Goal: Communication & Community: Answer question/provide support

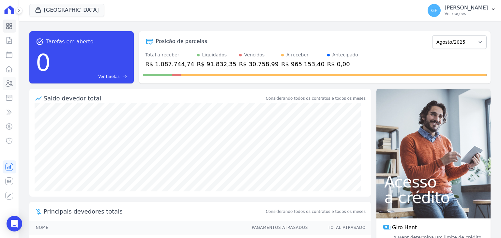
click at [7, 83] on icon at bounding box center [9, 84] width 8 height 8
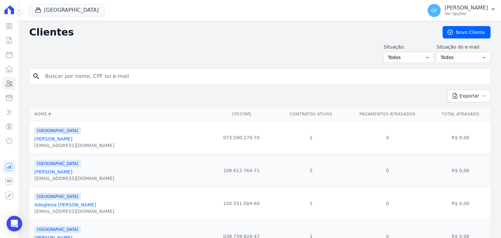
click at [97, 71] on input "search" at bounding box center [264, 76] width 447 height 13
type input "werlani"
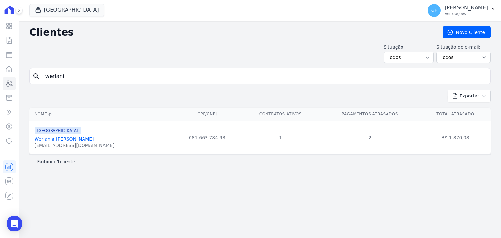
click at [61, 141] on link "Werlania [PERSON_NAME]" at bounding box center [64, 138] width 59 height 5
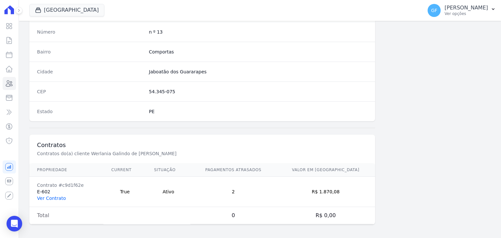
scroll to position [371, 0]
click at [44, 197] on link "Ver Contrato" at bounding box center [51, 198] width 29 height 5
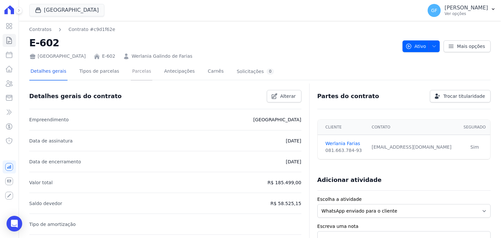
click at [131, 76] on link "Parcelas" at bounding box center [142, 71] width 22 height 17
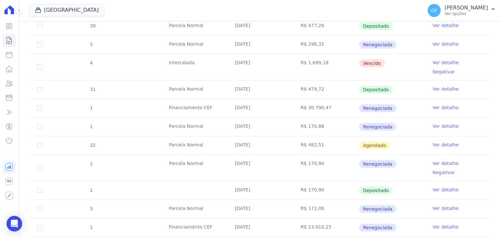
scroll to position [326, 0]
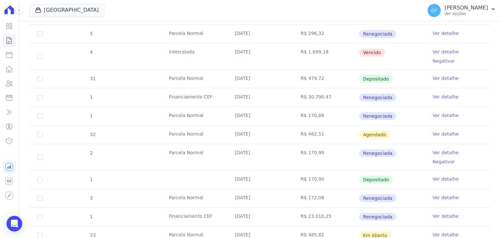
drag, startPoint x: 235, startPoint y: 53, endPoint x: 387, endPoint y: 56, distance: 152.2
click at [387, 56] on tr "4 [GEOGRAPHIC_DATA] [DATE] R$ 1.699,18 [GEOGRAPHIC_DATA] Ver detalhe Negativar" at bounding box center [260, 56] width 462 height 26
click at [272, 57] on td "[DATE]" at bounding box center [260, 56] width 66 height 26
drag, startPoint x: 229, startPoint y: 71, endPoint x: 339, endPoint y: 66, distance: 109.1
click at [338, 70] on tr "31 [GEOGRAPHIC_DATA] [DATE] R$ 479,72 Depositado Ver detalhe" at bounding box center [260, 79] width 462 height 19
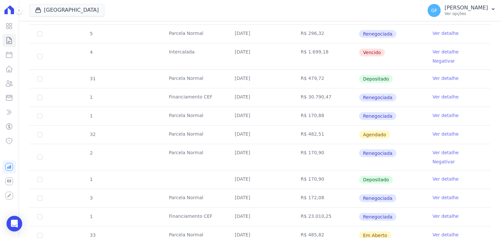
click at [411, 55] on td "Vencido" at bounding box center [392, 56] width 66 height 26
click at [436, 46] on td "Ver detalhe Negativar" at bounding box center [458, 56] width 66 height 26
click at [436, 49] on link "Ver detalhe" at bounding box center [446, 52] width 26 height 7
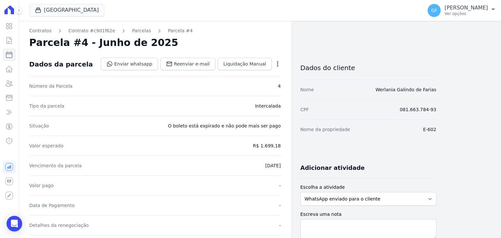
click at [274, 63] on div "Open options Alterar Cancelar Cobrança Cancelar boleto Você está prestes a canc…" at bounding box center [276, 64] width 9 height 11
click at [276, 64] on icon "button" at bounding box center [278, 64] width 7 height 7
click at [254, 87] on link "Cancelar Cobrança" at bounding box center [249, 85] width 57 height 12
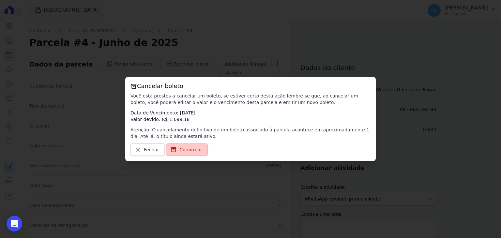
click at [180, 151] on span "Confirmar" at bounding box center [191, 150] width 23 height 7
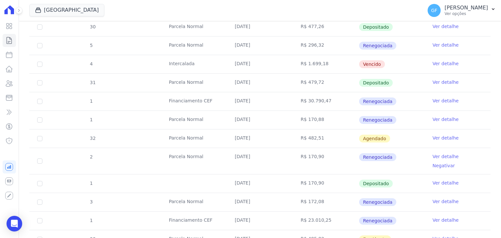
scroll to position [326, 0]
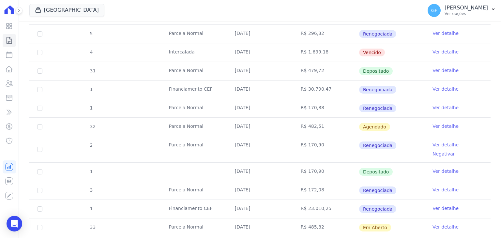
drag, startPoint x: 231, startPoint y: 127, endPoint x: 389, endPoint y: 163, distance: 162.1
click at [389, 163] on tbody "26 [GEOGRAPHIC_DATA] [DATE] R$ 467,28 Depositado Ver detalhe 1 [GEOGRAPHIC_DATA…" at bounding box center [260, 130] width 462 height 547
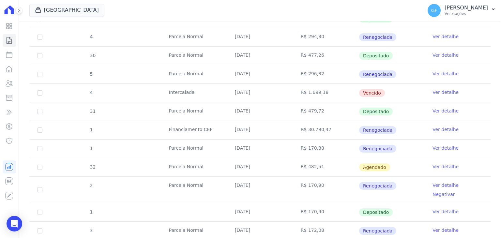
scroll to position [359, 0]
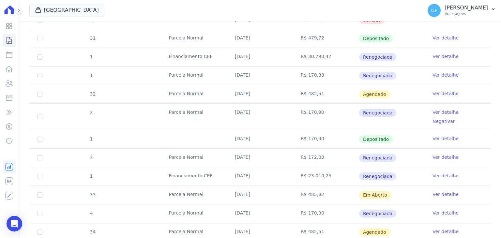
click at [329, 82] on td "R$ 170,88" at bounding box center [326, 76] width 66 height 18
click at [433, 93] on link "Ver detalhe" at bounding box center [446, 93] width 26 height 7
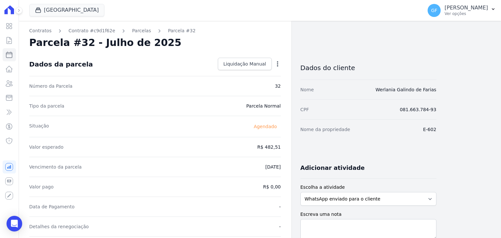
click at [277, 59] on div "Open options Alterar [GEOGRAPHIC_DATA]" at bounding box center [276, 64] width 9 height 11
click at [277, 62] on icon "button" at bounding box center [277, 63] width 1 height 5
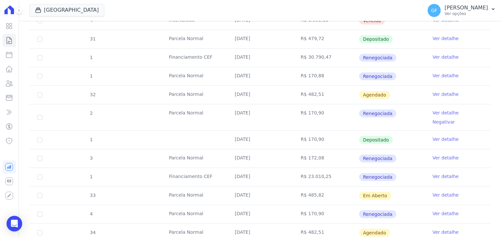
scroll to position [359, 0]
drag, startPoint x: 165, startPoint y: 94, endPoint x: 462, endPoint y: 124, distance: 298.3
click at [462, 124] on tbody "26 [GEOGRAPHIC_DATA] [DATE] R$ 467,28 Depositado Ver detalhe 1 [GEOGRAPHIC_DATA…" at bounding box center [260, 98] width 462 height 547
click at [8, 224] on div "Open Intercom Messenger" at bounding box center [14, 223] width 17 height 17
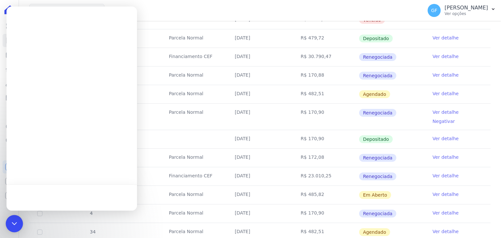
scroll to position [0, 0]
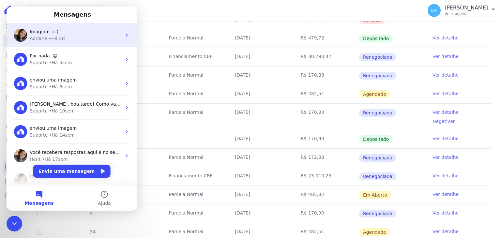
click at [34, 29] on span "Imagina! = )" at bounding box center [44, 31] width 29 height 5
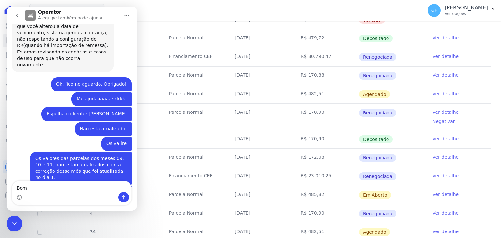
scroll to position [5075, 0]
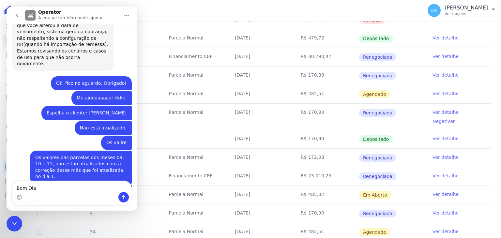
type textarea "Bom Dia!"
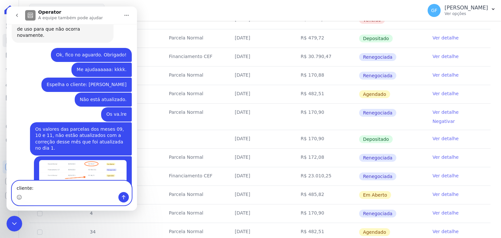
paste textarea "Werlania Galindo de Farias"
type textarea "cliente: [PERSON_NAME]"
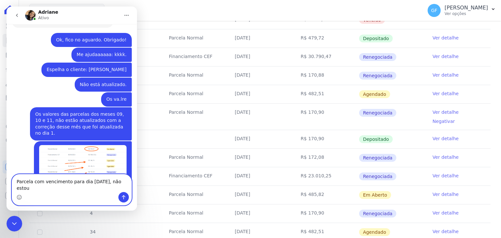
scroll to position [5125, 0]
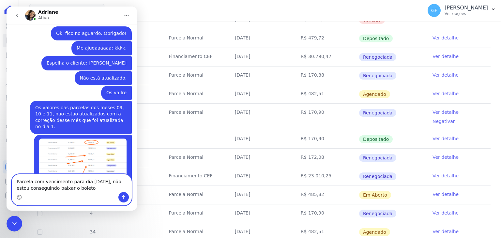
type textarea "Parcela com vencimento para dia [DATE], não estou conseguindo baixar o boleto"
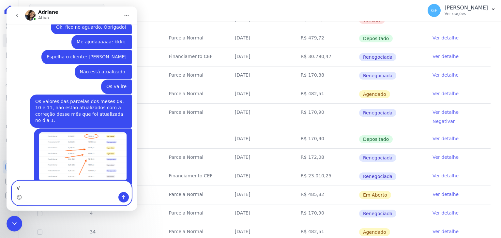
scroll to position [5161, 0]
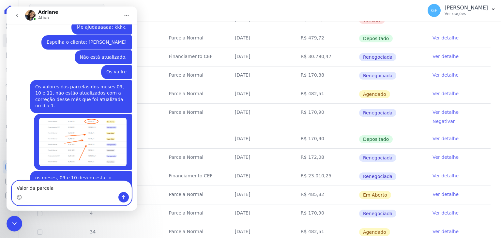
type textarea "Valor da parcela"
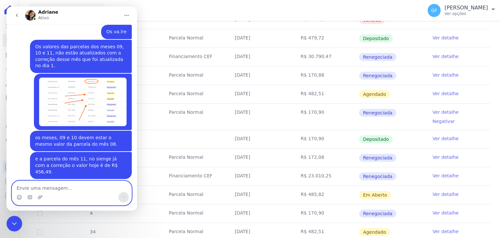
scroll to position [5205, 0]
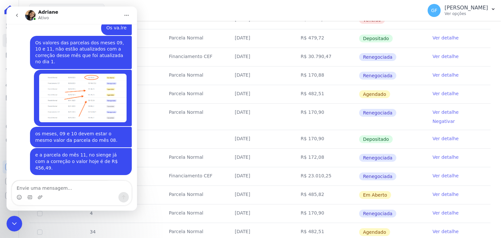
click at [250, 130] on td "[DATE]" at bounding box center [260, 139] width 66 height 18
click at [11, 225] on icon "Encerramento do Messenger da Intercom" at bounding box center [14, 224] width 8 height 8
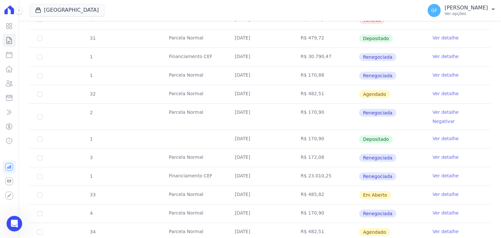
drag, startPoint x: 13, startPoint y: 436, endPoint x: 7, endPoint y: 220, distance: 215.6
click at [7, 220] on div "Abertura do Messenger da Intercom" at bounding box center [15, 224] width 22 height 22
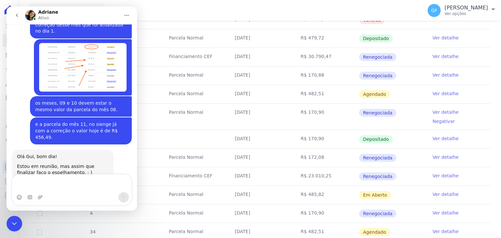
type textarea "V"
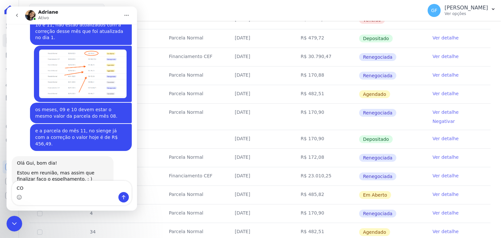
type textarea "C"
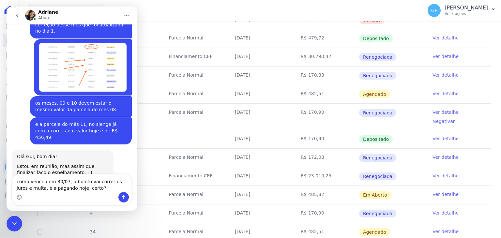
type textarea "como venceu em 30/07, o boleto vai correr os juros e multa, ela pagando hoje, c…"
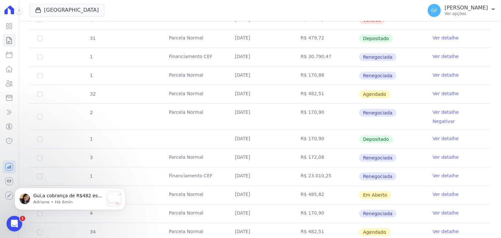
scroll to position [5373, 0]
click at [74, 200] on p "Adriane • Há 6min" at bounding box center [68, 202] width 71 height 6
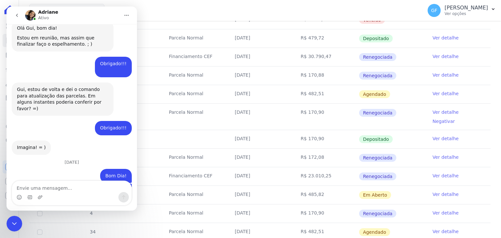
scroll to position [5385, 0]
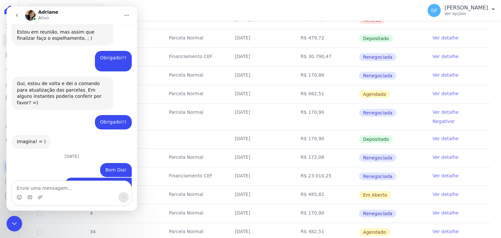
click at [78, 186] on textarea "Envie uma mensagem..." at bounding box center [71, 186] width 119 height 11
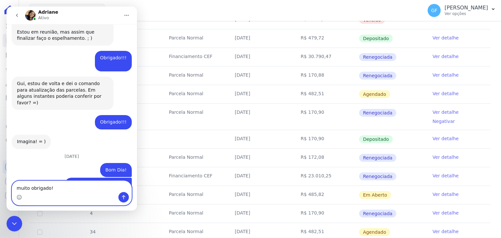
type textarea "muito obrigado!"
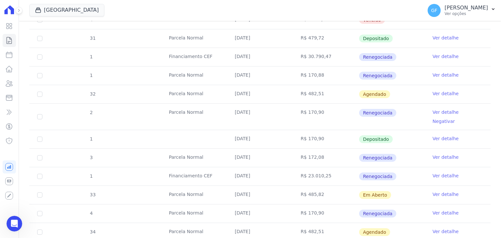
click at [9, 227] on div "Abertura do Messenger da Intercom" at bounding box center [15, 224] width 22 height 22
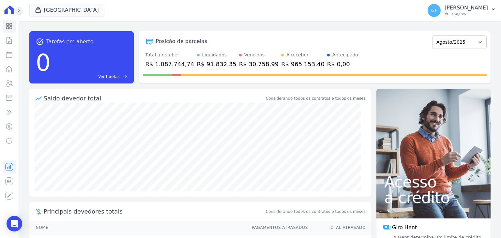
click at [21, 11] on button at bounding box center [18, 10] width 7 height 7
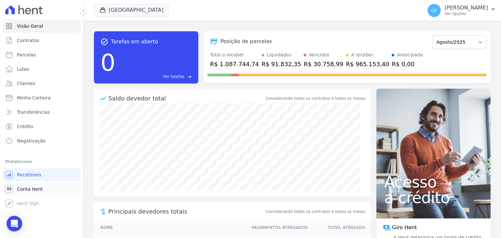
click at [33, 192] on span "Conta Hent" at bounding box center [30, 189] width 26 height 7
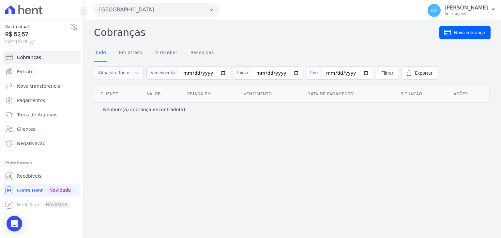
click at [82, 10] on icon at bounding box center [84, 10] width 4 height 4
